Goal: Check status: Check status

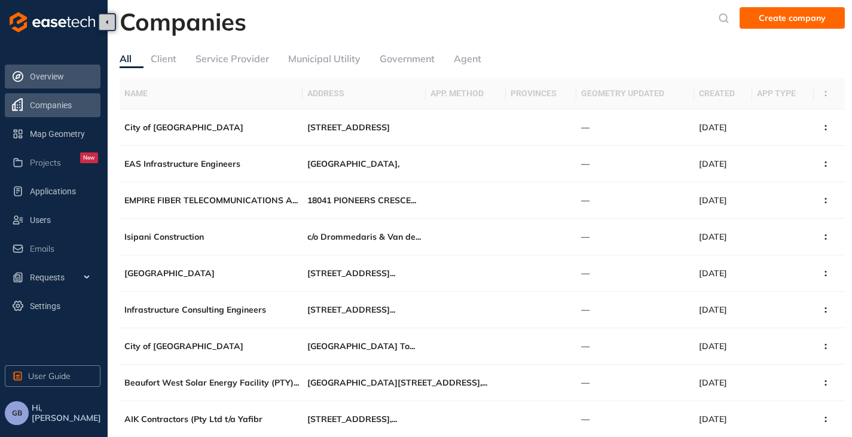
click at [51, 80] on span "Overview" at bounding box center [64, 77] width 68 height 24
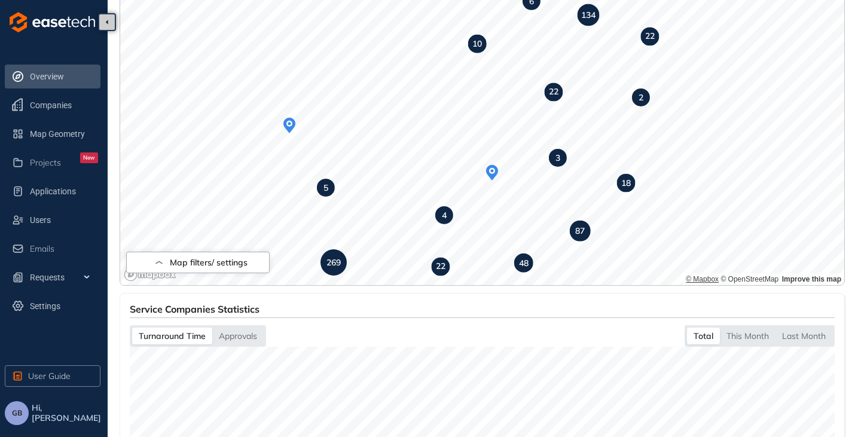
scroll to position [123, 0]
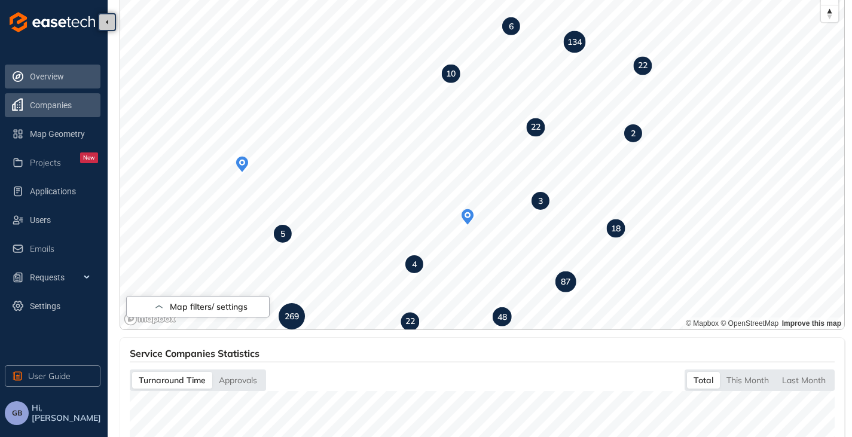
click at [51, 112] on span "Companies" at bounding box center [64, 105] width 68 height 24
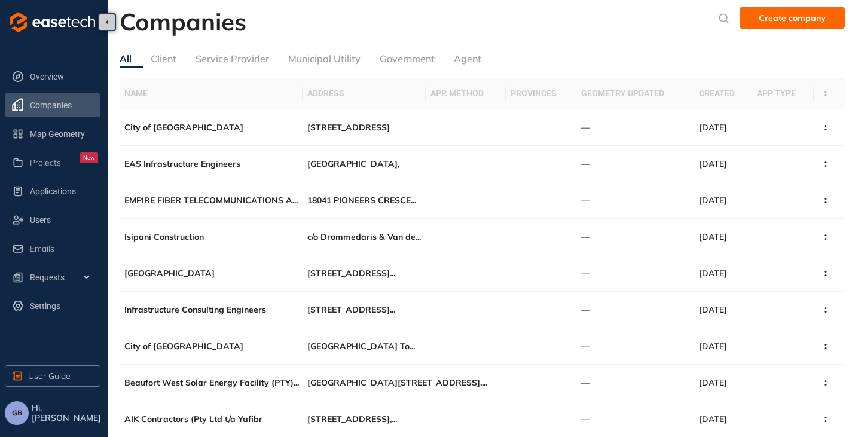
click at [217, 61] on div "Service Provider" at bounding box center [233, 58] width 74 height 15
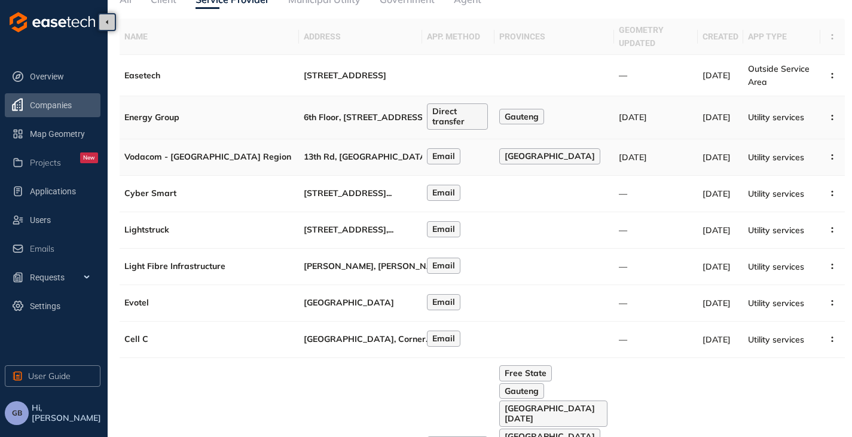
scroll to position [60, 0]
click at [288, 358] on td "Cell C" at bounding box center [209, 339] width 179 height 36
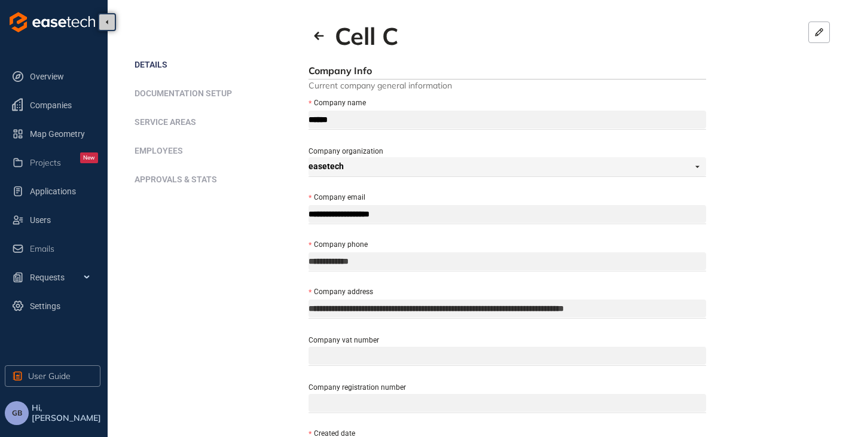
click at [176, 180] on span "Approvals & Stats" at bounding box center [176, 180] width 83 height 10
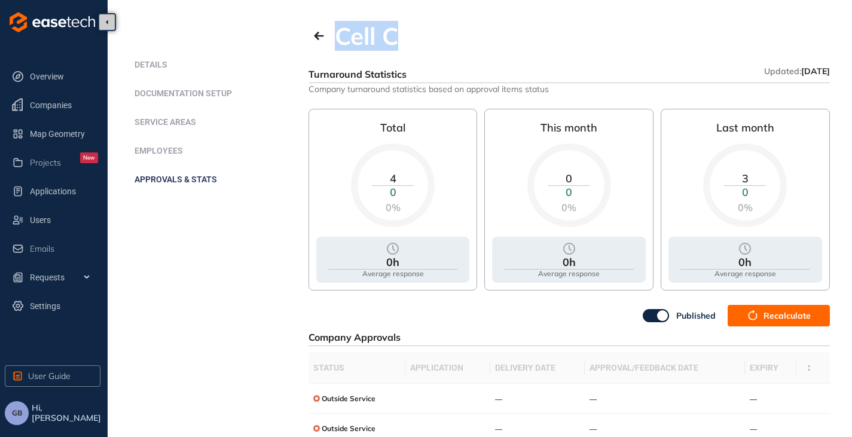
drag, startPoint x: 382, startPoint y: 32, endPoint x: 336, endPoint y: 36, distance: 46.8
click at [336, 36] on div "Cell C" at bounding box center [570, 36] width 522 height 29
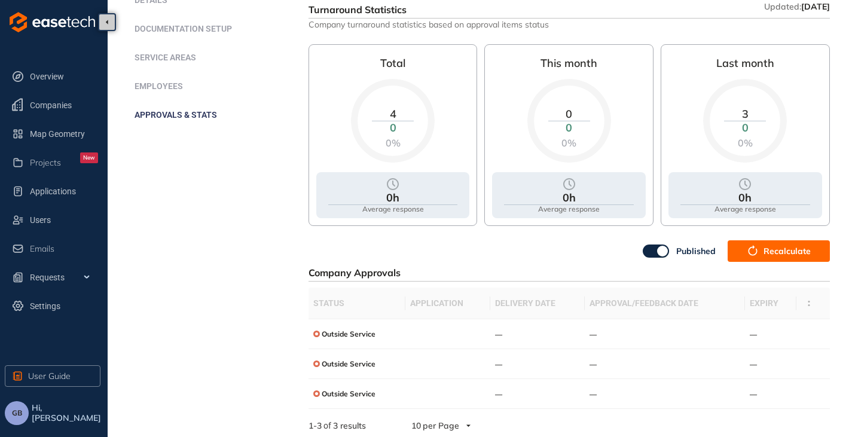
scroll to position [70, 0]
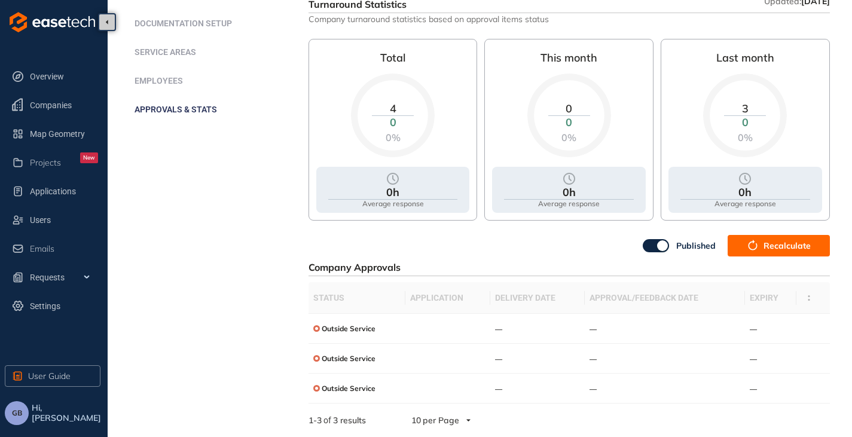
click at [769, 249] on span "Recalculate" at bounding box center [787, 245] width 47 height 13
click at [760, 248] on button "Recalculate" at bounding box center [779, 246] width 102 height 22
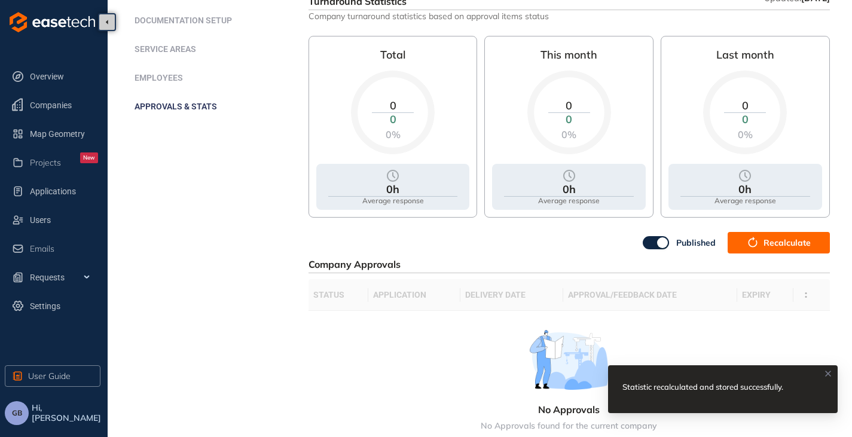
scroll to position [0, 0]
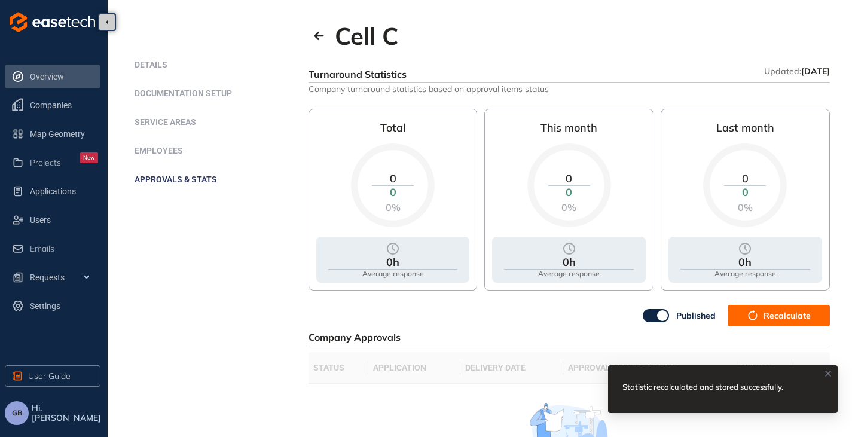
click at [54, 74] on span "Overview" at bounding box center [64, 77] width 68 height 24
